Goal: Transaction & Acquisition: Purchase product/service

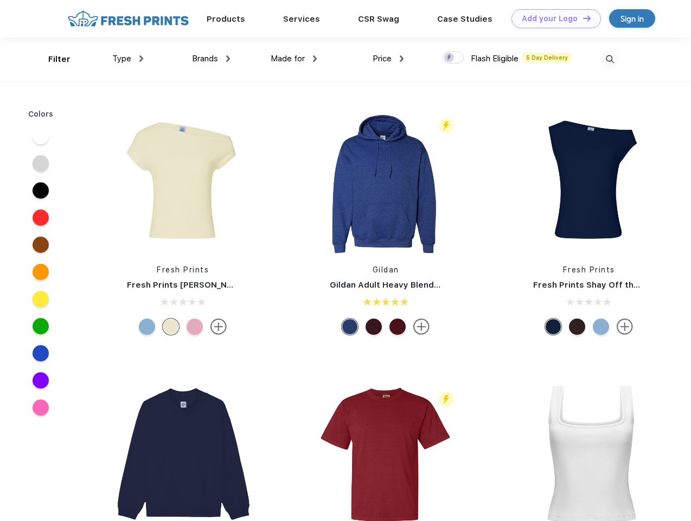
click at [552, 18] on link "Add your Logo Design Tool" at bounding box center [555, 18] width 89 height 19
click at [0, 0] on div "Design Tool" at bounding box center [0, 0] width 0 height 0
click at [582, 18] on link "Add your Logo Design Tool" at bounding box center [555, 18] width 89 height 19
click at [52, 59] on div "Filter" at bounding box center [59, 59] width 22 height 12
click at [128, 59] on span "Type" at bounding box center [121, 59] width 19 height 10
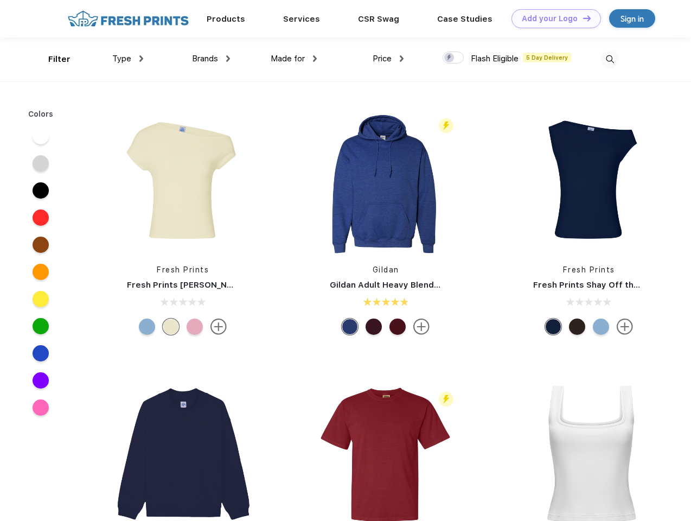
click at [211, 59] on span "Brands" at bounding box center [205, 59] width 26 height 10
click at [294, 59] on span "Made for" at bounding box center [288, 59] width 34 height 10
click at [388, 59] on span "Price" at bounding box center [382, 59] width 19 height 10
click at [453, 58] on div at bounding box center [452, 58] width 21 height 12
click at [449, 58] on input "checkbox" at bounding box center [445, 54] width 7 height 7
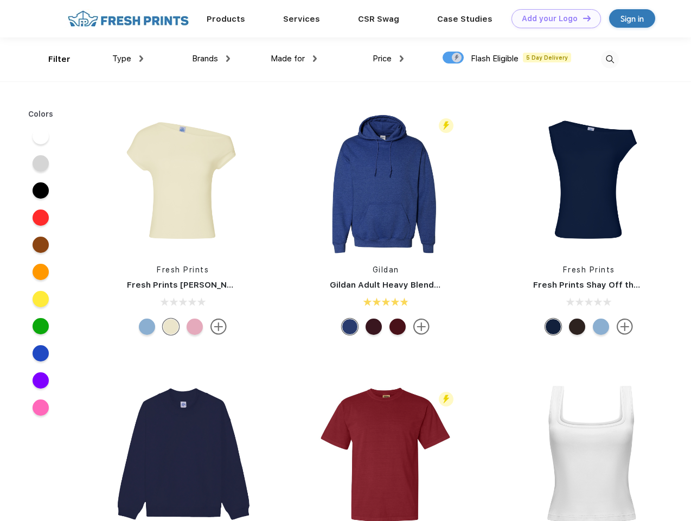
click at [609, 59] on img at bounding box center [610, 59] width 18 height 18
